Goal: Task Accomplishment & Management: Use online tool/utility

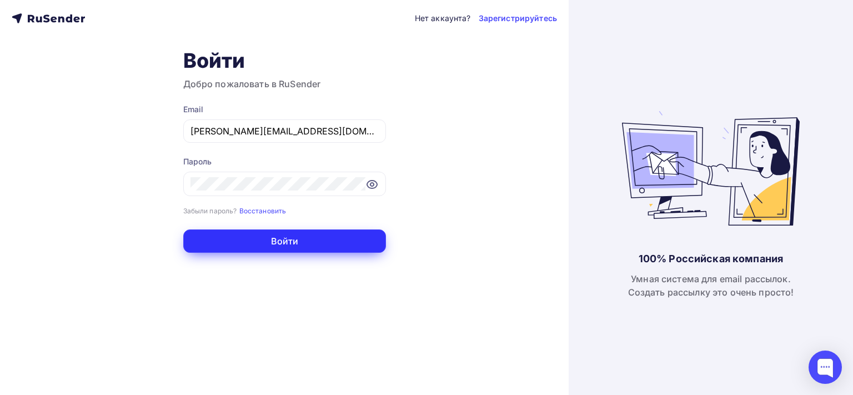
click at [363, 241] on button "Войти" at bounding box center [284, 240] width 203 height 23
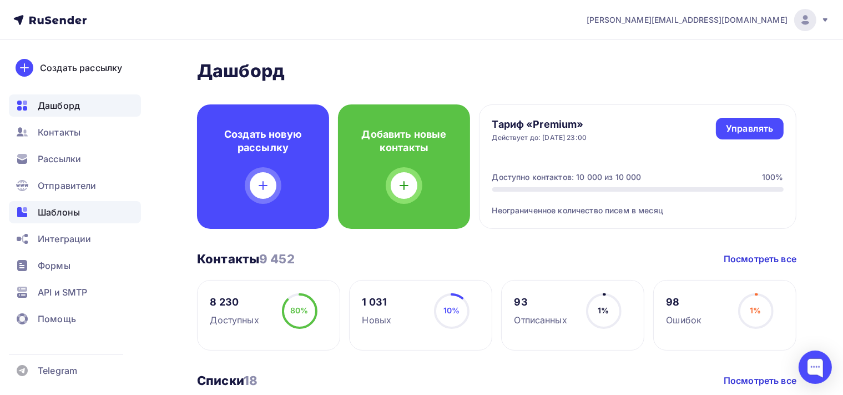
click at [69, 208] on span "Шаблоны" at bounding box center [59, 211] width 42 height 13
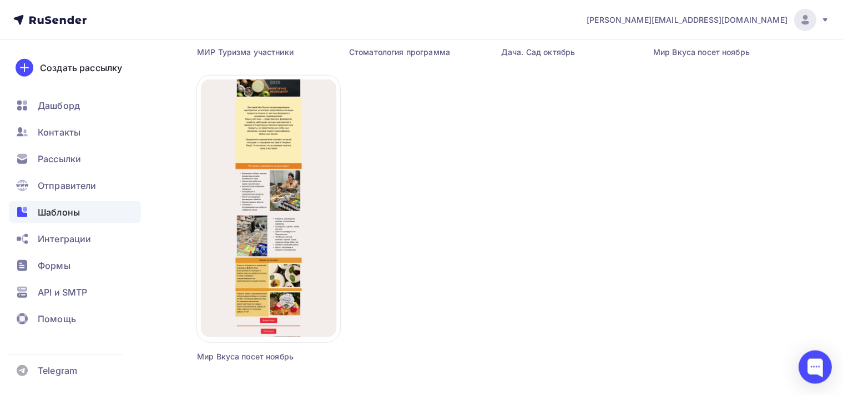
scroll to position [1055, 0]
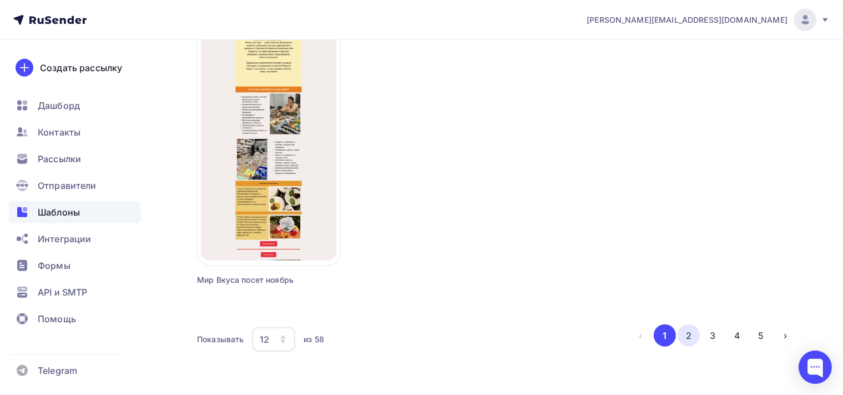
click at [689, 334] on button "2" at bounding box center [689, 335] width 22 height 22
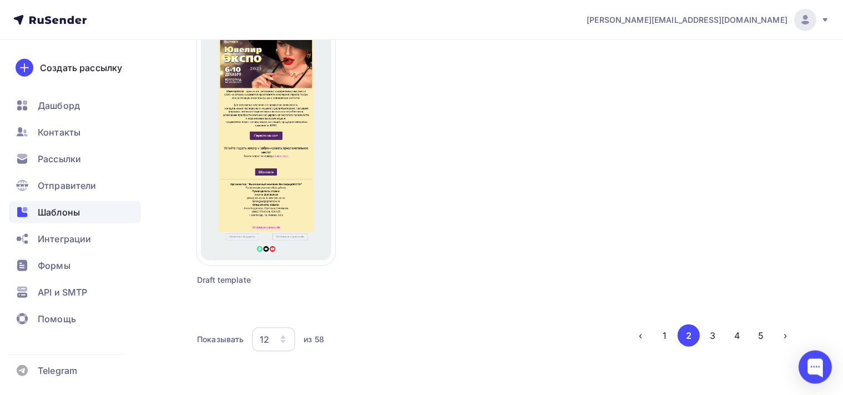
scroll to position [1070, 0]
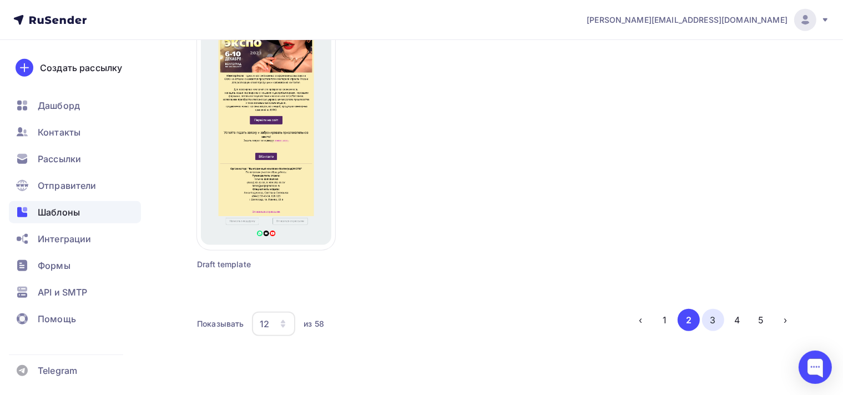
click at [711, 327] on button "3" at bounding box center [713, 320] width 22 height 22
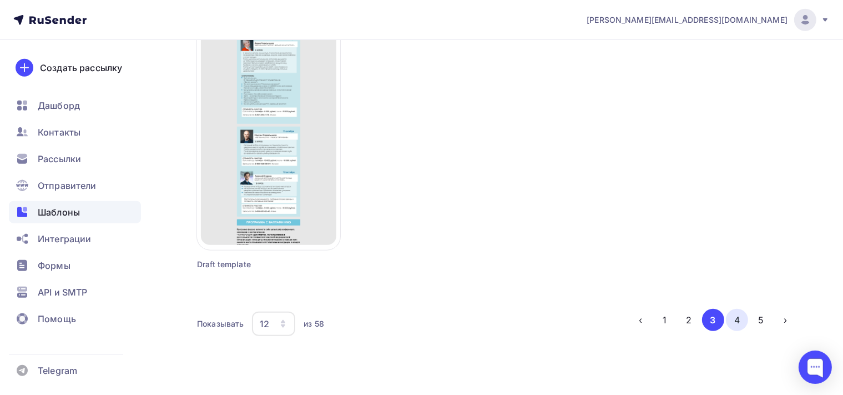
click at [738, 324] on button "4" at bounding box center [737, 320] width 22 height 22
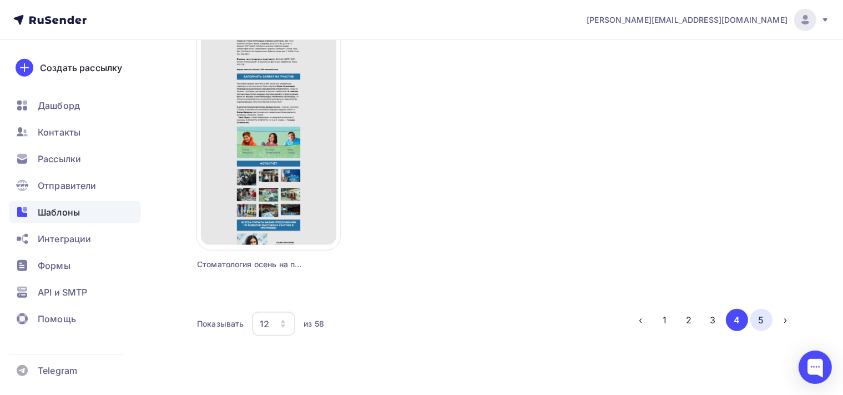
click at [769, 323] on button "5" at bounding box center [761, 320] width 22 height 22
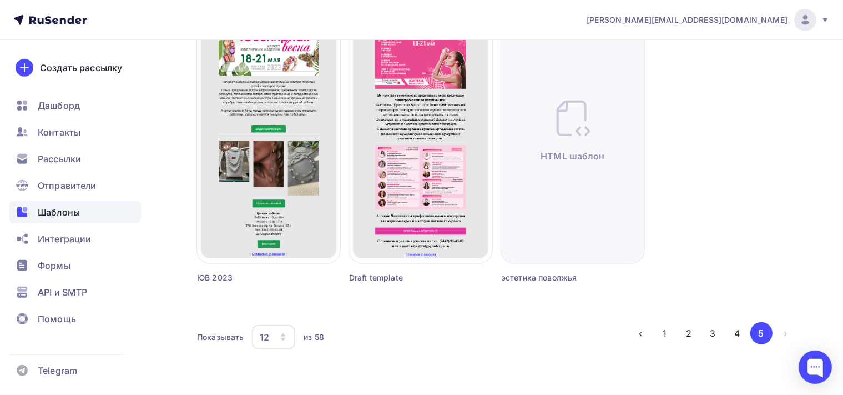
scroll to position [762, 0]
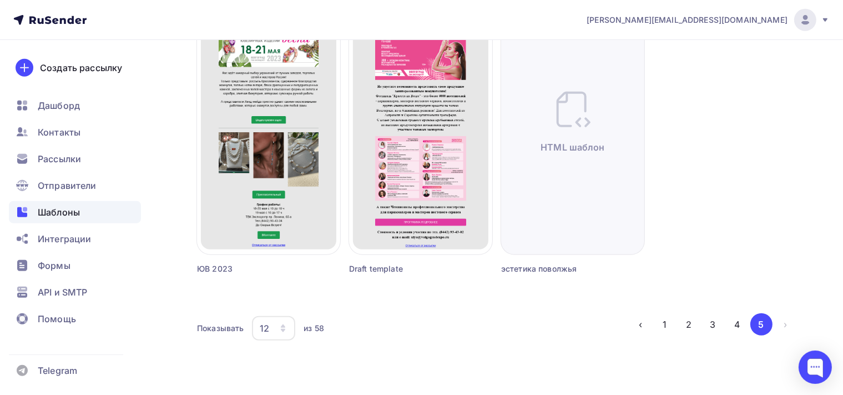
click at [783, 318] on li "›" at bounding box center [785, 324] width 24 height 22
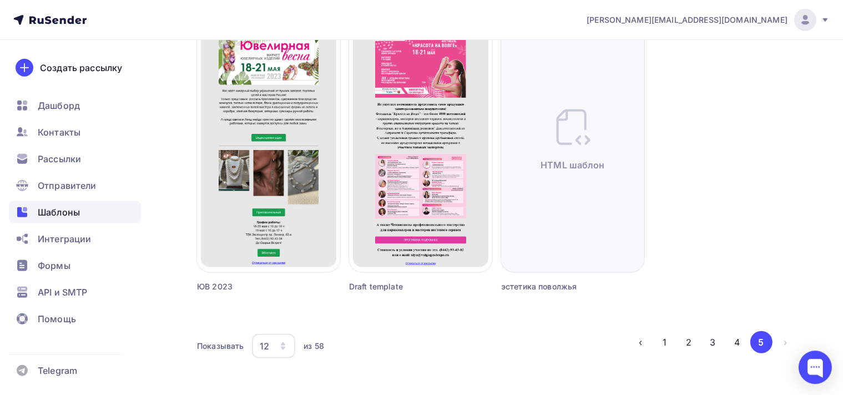
scroll to position [766, 0]
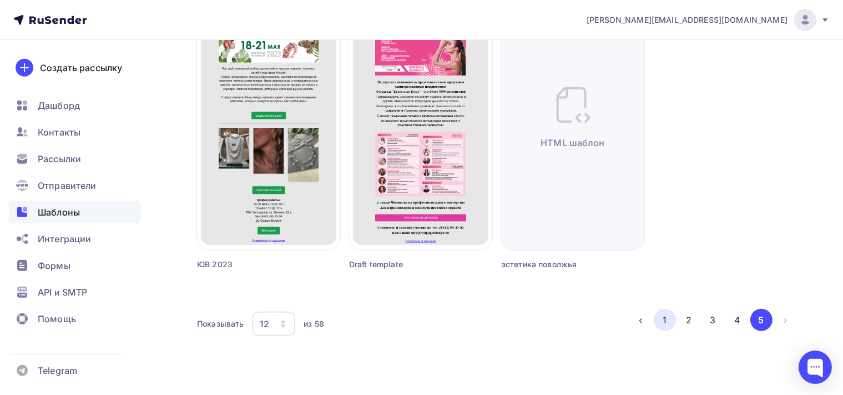
click at [663, 326] on button "1" at bounding box center [665, 320] width 22 height 22
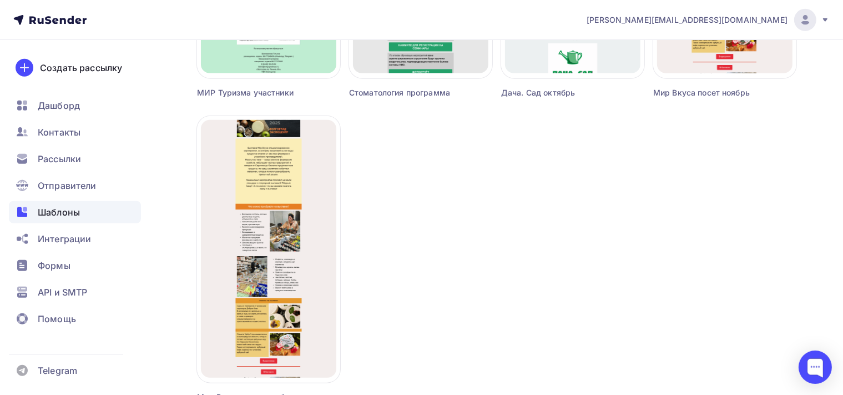
scroll to position [1070, 0]
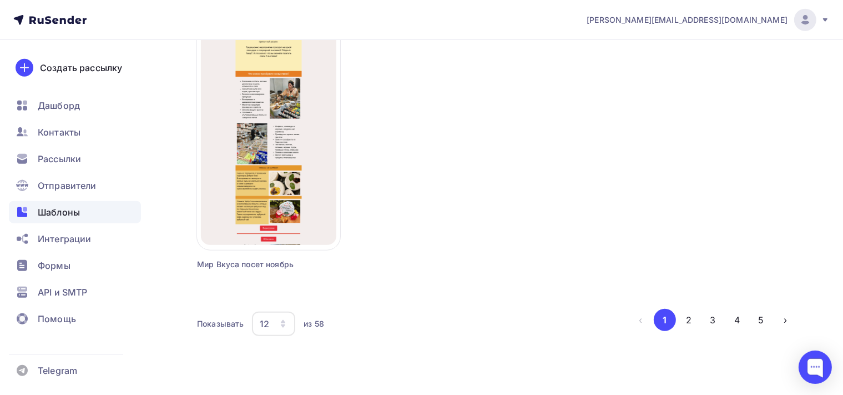
click at [641, 321] on li "‹" at bounding box center [640, 320] width 22 height 22
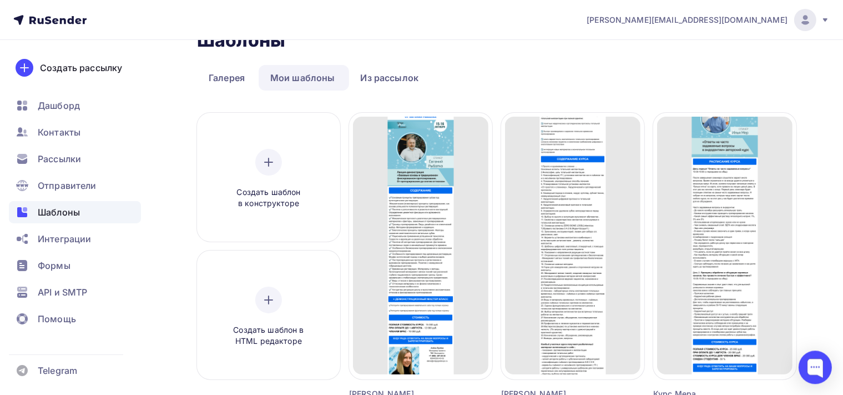
scroll to position [0, 0]
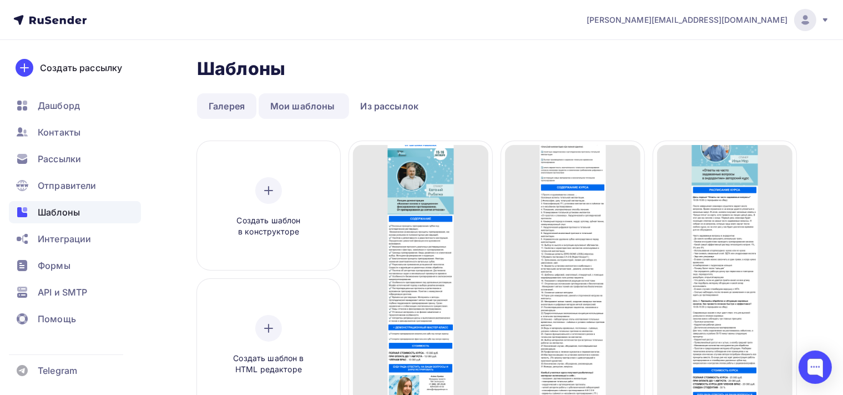
click at [243, 104] on link "Галерея" at bounding box center [226, 106] width 59 height 26
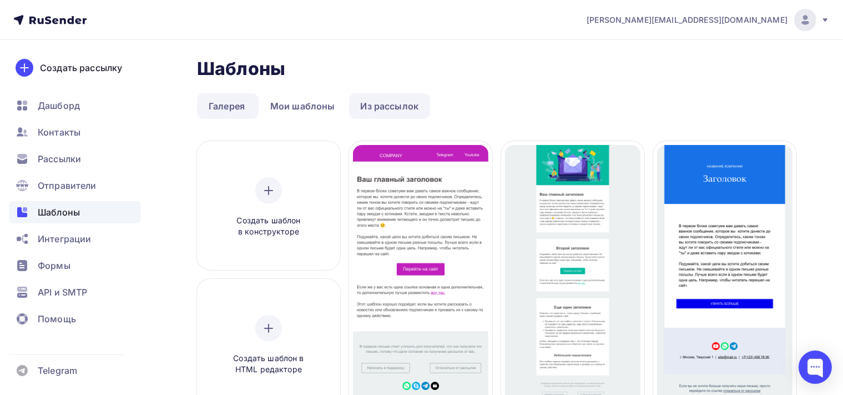
click at [414, 100] on link "Из рассылок" at bounding box center [390, 106] width 82 height 26
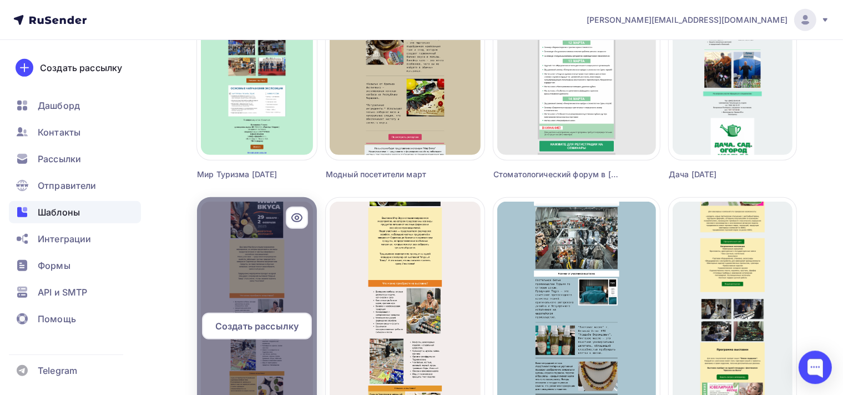
scroll to position [527, 0]
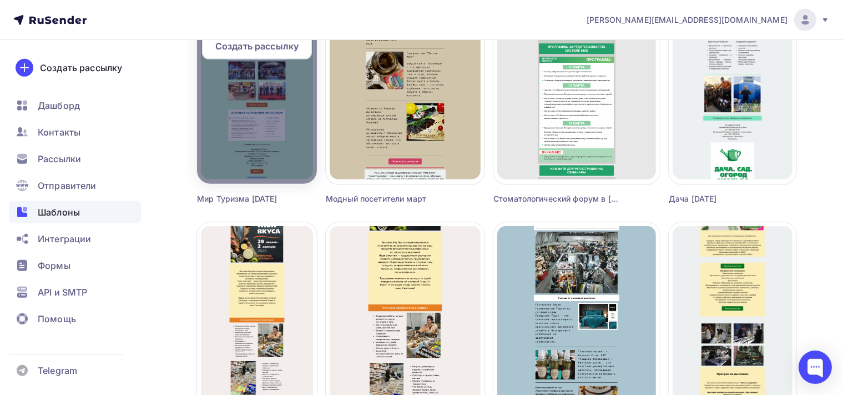
click at [301, 103] on div at bounding box center [257, 50] width 120 height 266
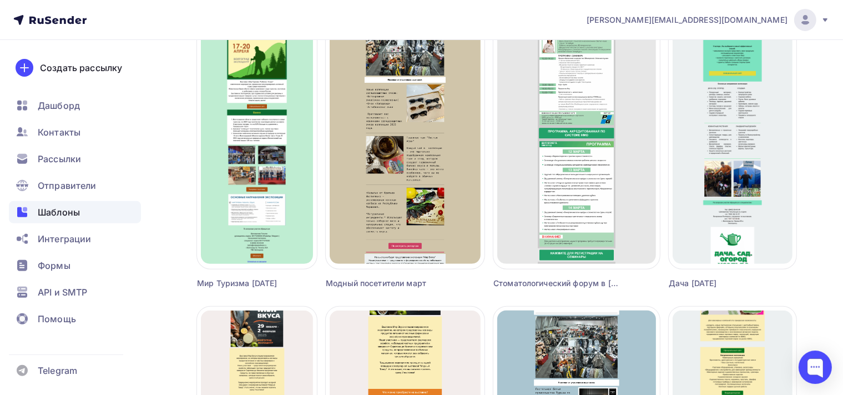
scroll to position [293, 0]
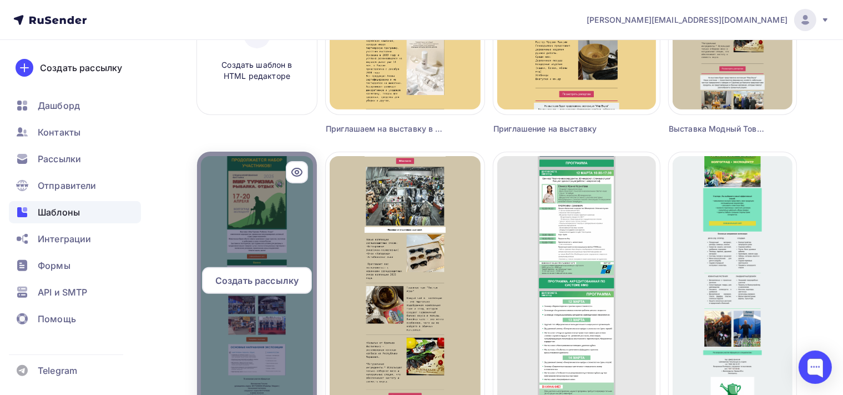
click at [303, 170] on icon at bounding box center [296, 171] width 13 height 13
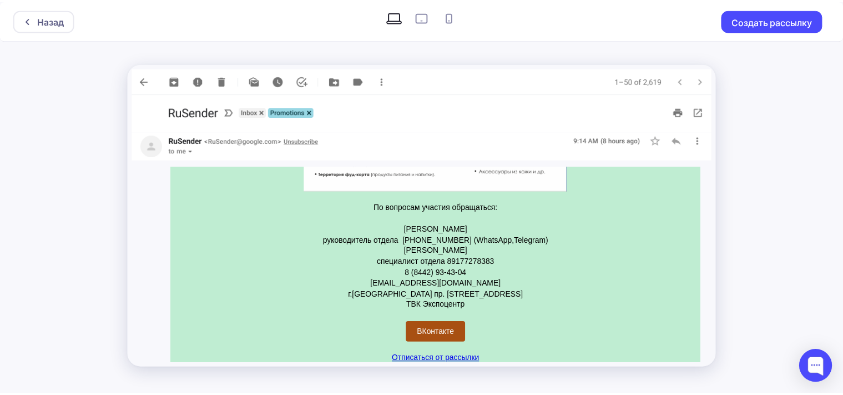
scroll to position [1001, 0]
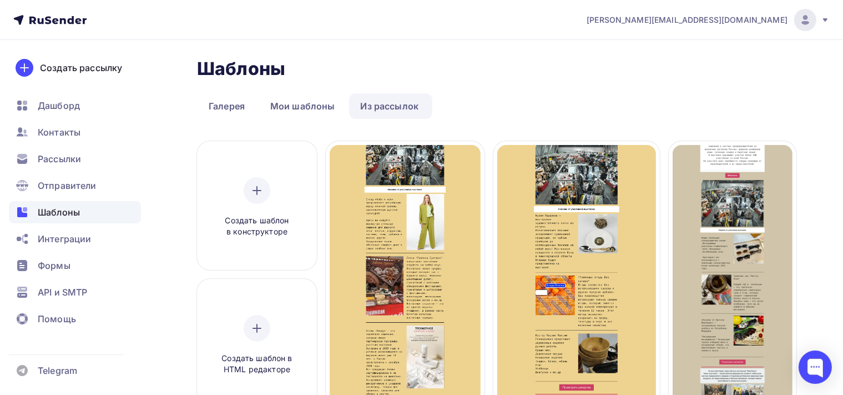
click at [77, 210] on span "Шаблоны" at bounding box center [59, 211] width 42 height 13
click at [228, 101] on link "Галерея" at bounding box center [226, 106] width 59 height 26
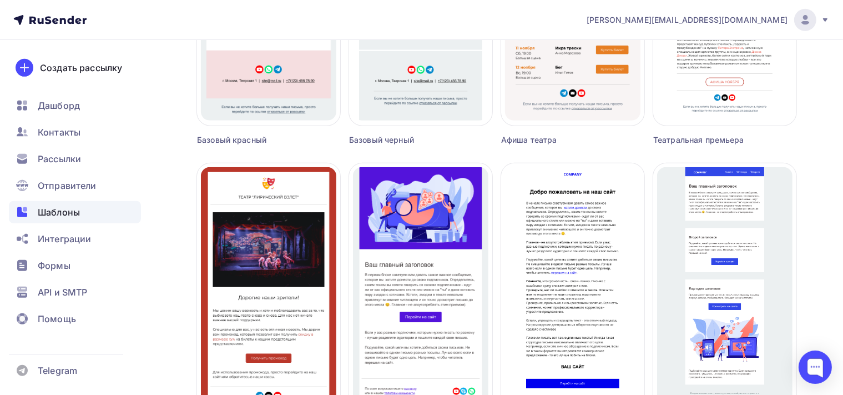
scroll to position [766, 0]
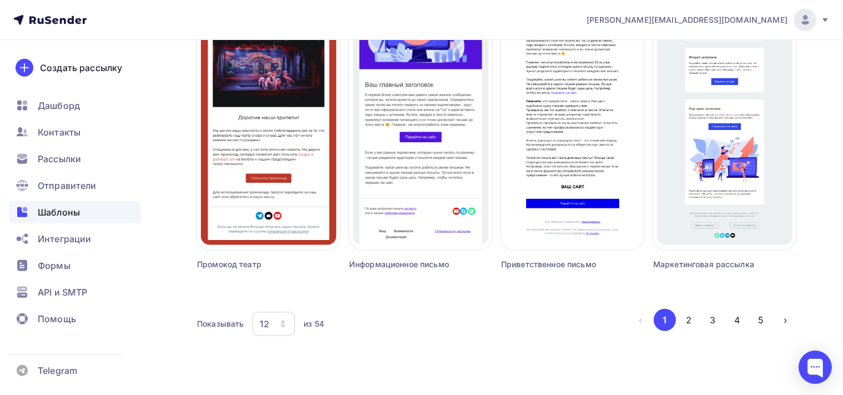
click at [54, 206] on span "Шаблоны" at bounding box center [59, 211] width 42 height 13
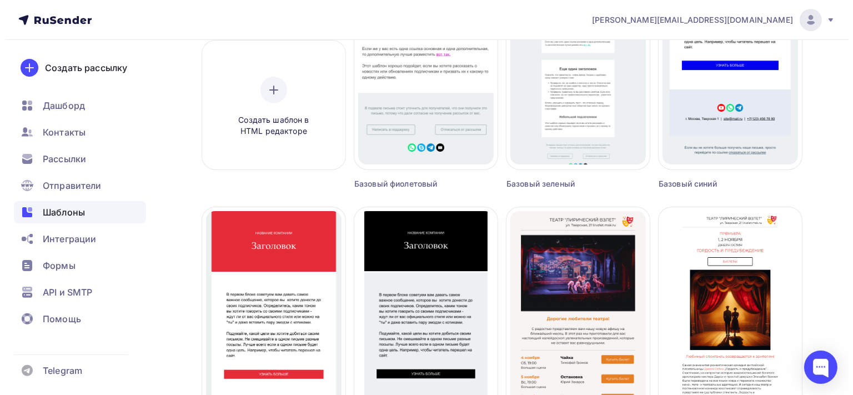
scroll to position [0, 0]
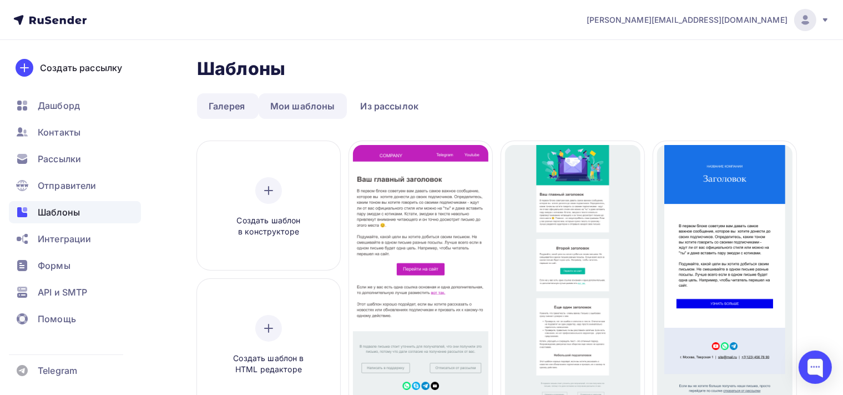
click at [303, 102] on link "Мои шаблоны" at bounding box center [303, 106] width 88 height 26
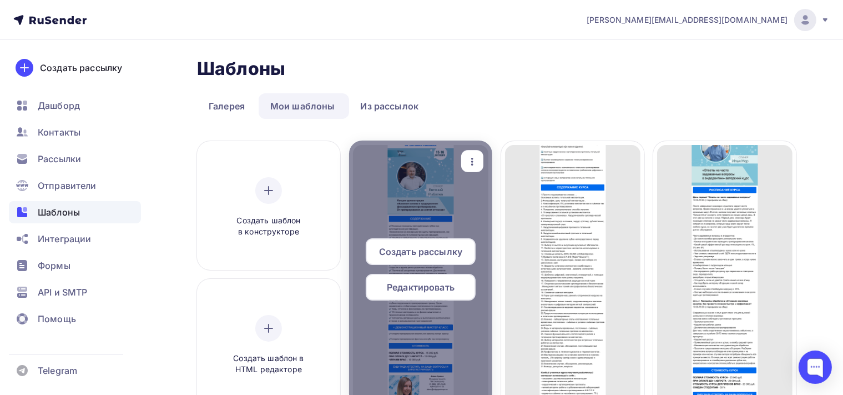
click at [475, 161] on icon "button" at bounding box center [472, 161] width 13 height 13
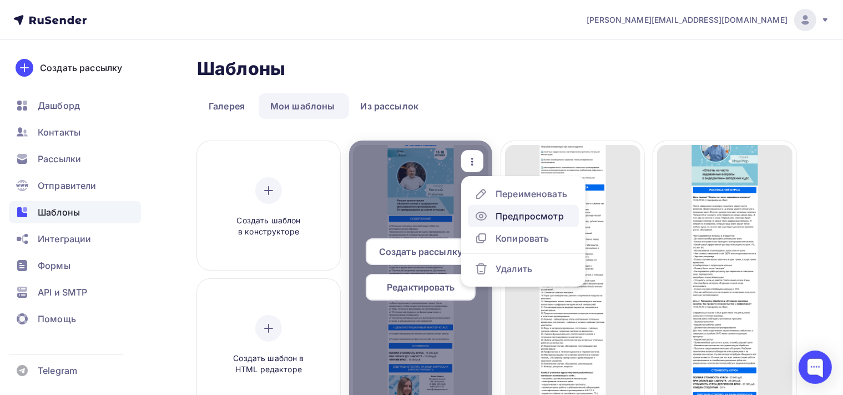
click at [514, 216] on div "Предпросмотр" at bounding box center [530, 215] width 68 height 13
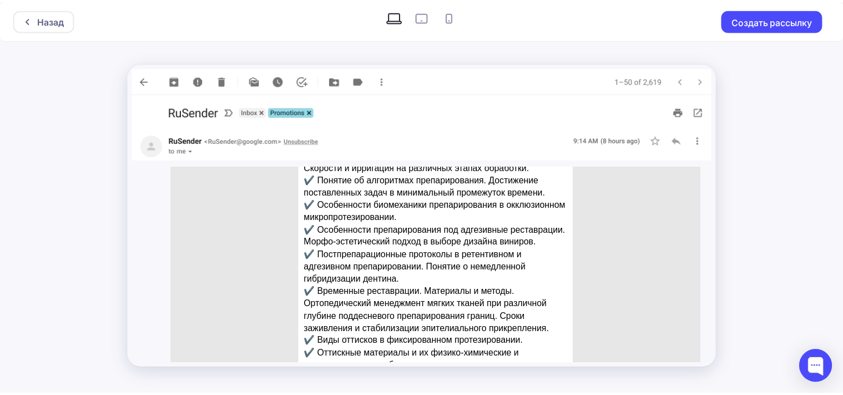
scroll to position [552, 0]
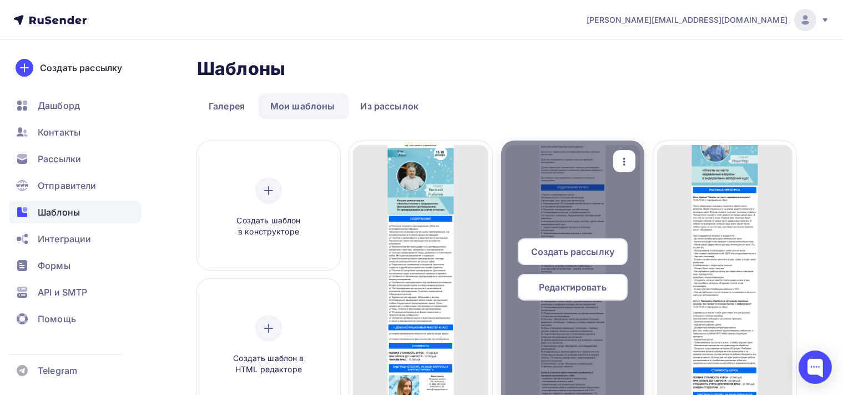
scroll to position [293, 0]
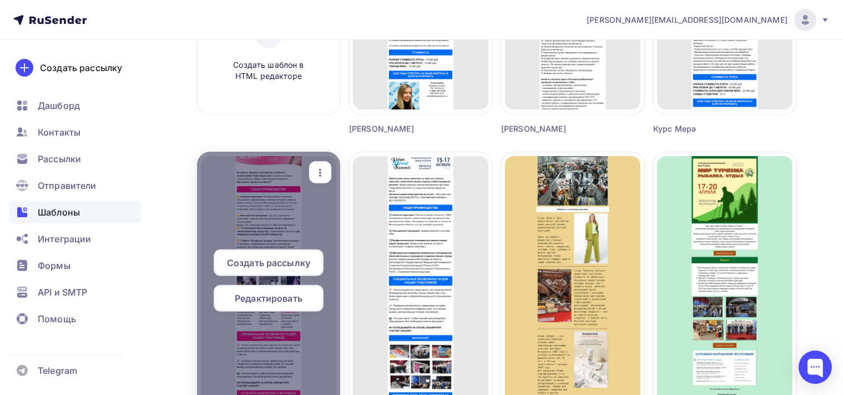
click at [280, 301] on span "Редактировать" at bounding box center [269, 297] width 68 height 13
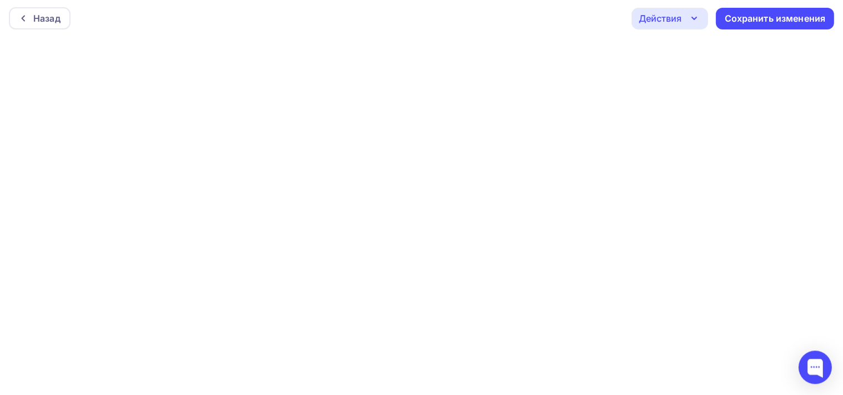
scroll to position [2, 0]
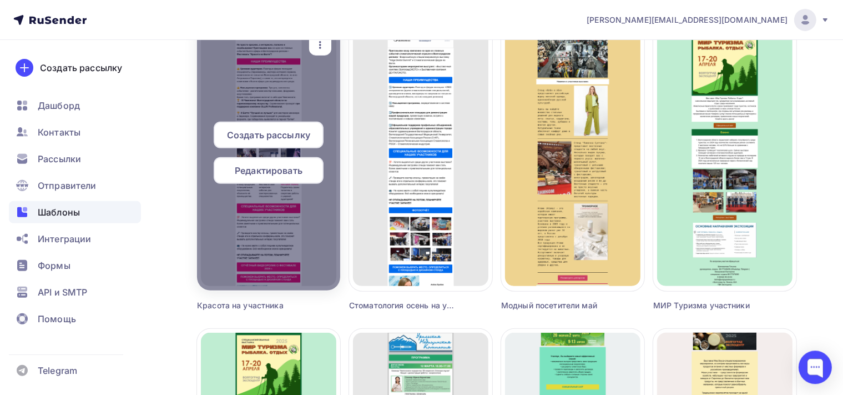
scroll to position [410, 0]
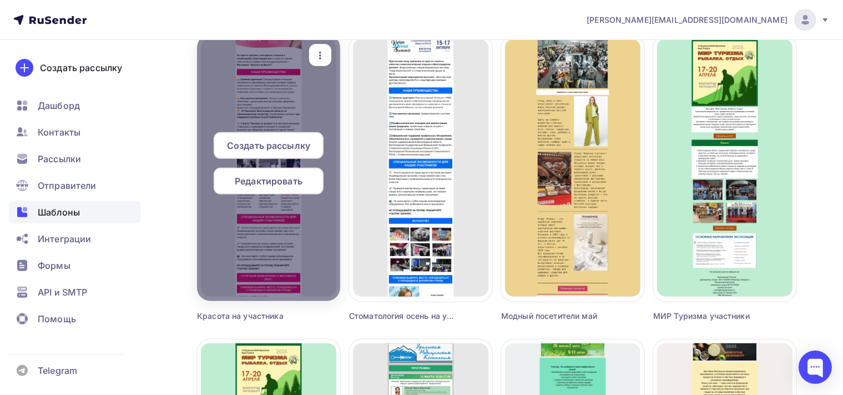
click at [323, 51] on icon "button" at bounding box center [320, 55] width 13 height 13
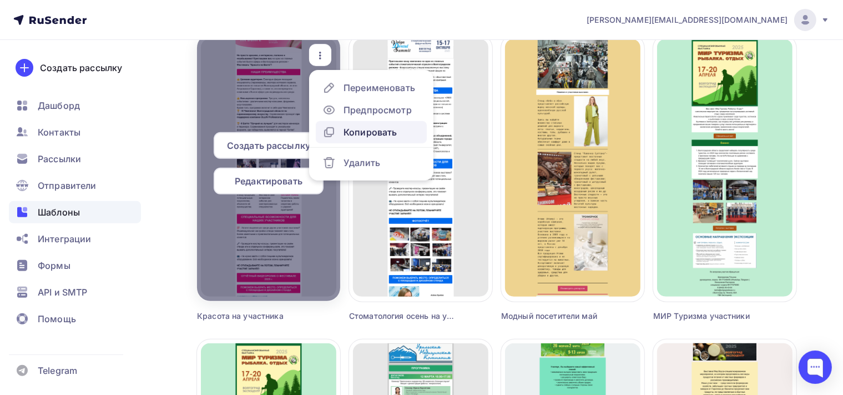
click at [375, 129] on div "Копировать" at bounding box center [370, 131] width 53 height 13
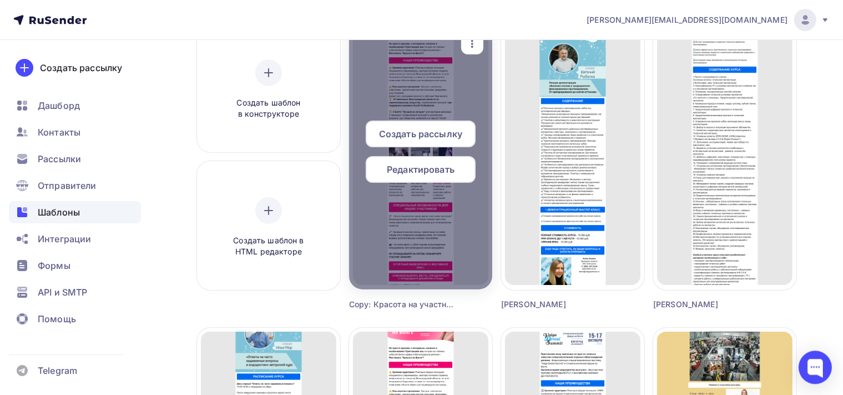
scroll to position [117, 0]
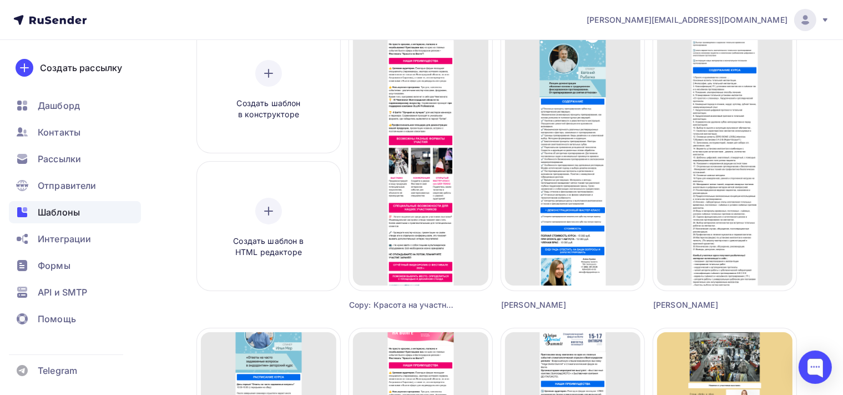
click at [427, 306] on div "Copy: Красота на участника" at bounding box center [403, 304] width 108 height 11
click at [380, 308] on div "Copy: Красота на участника" at bounding box center [403, 304] width 108 height 11
click at [452, 294] on div "Создать рассылку Редактировать Переименовать Предпросмотр Копировать Удалить Co…" at bounding box center [420, 167] width 143 height 286
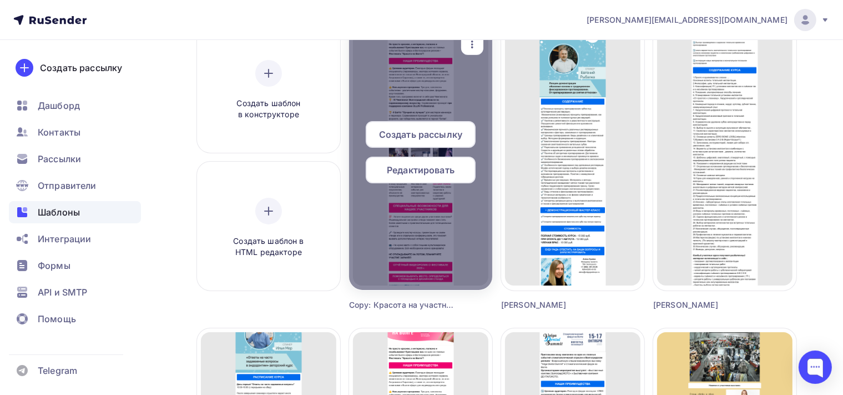
click at [426, 174] on span "Редактировать" at bounding box center [421, 169] width 68 height 13
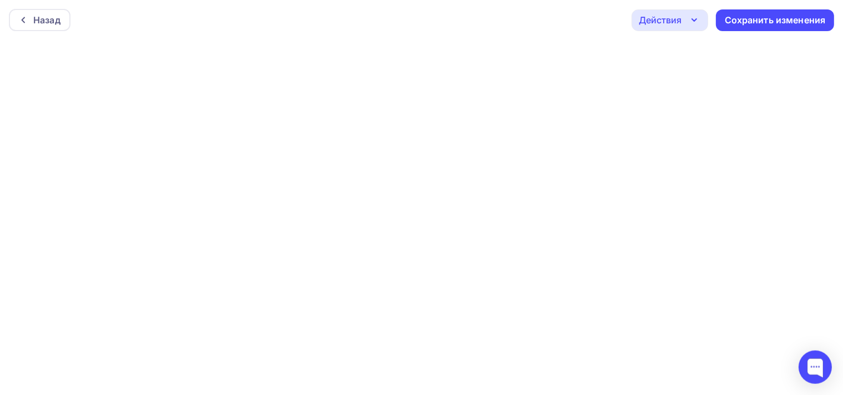
scroll to position [2, 0]
click at [732, 17] on div "Сохранить изменения" at bounding box center [775, 18] width 101 height 13
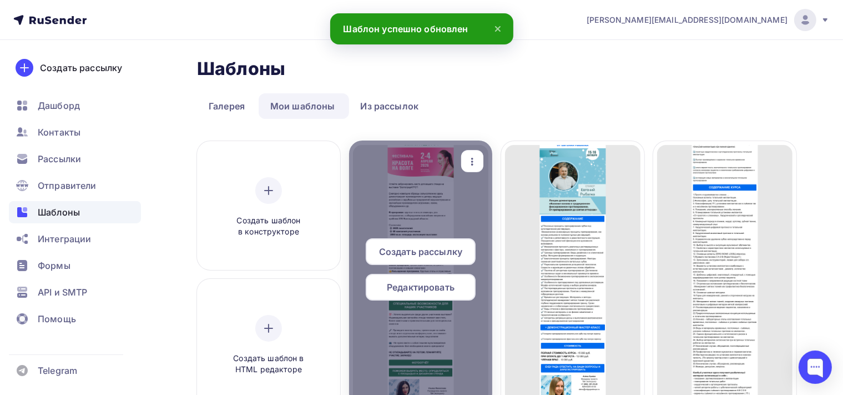
click at [422, 283] on span "Редактировать" at bounding box center [421, 286] width 68 height 13
